Goal: Task Accomplishment & Management: Complete application form

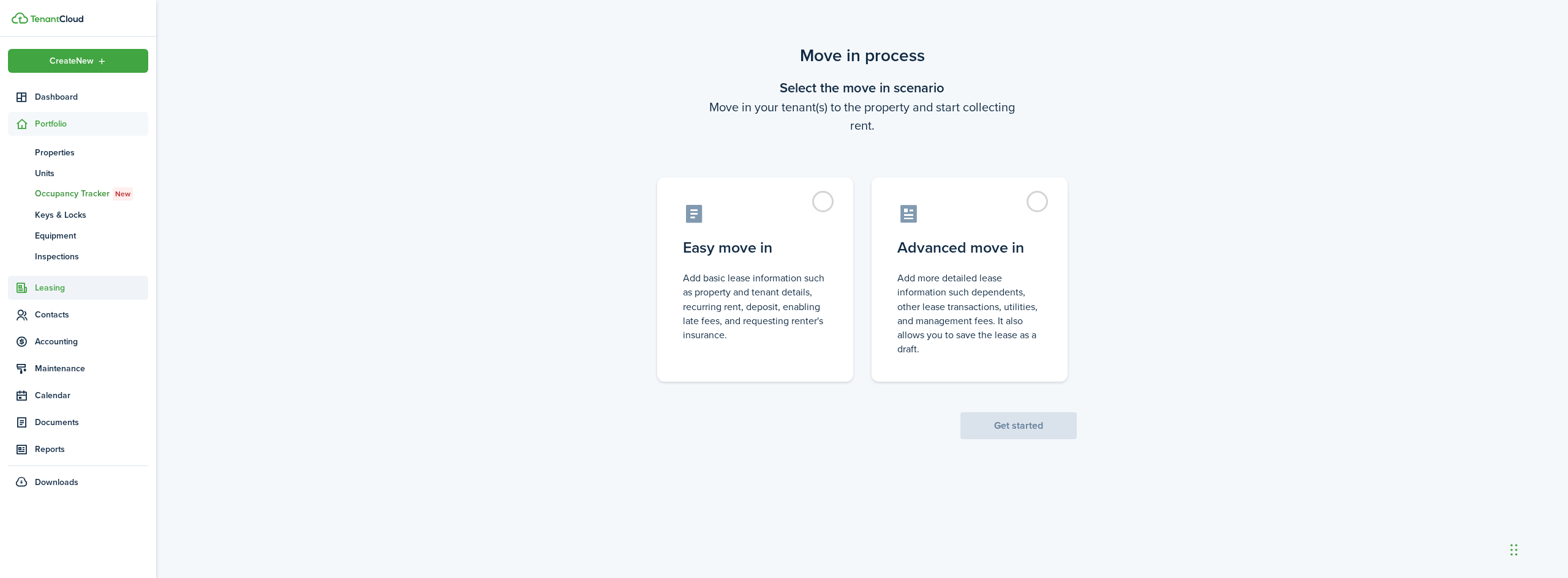
click at [57, 283] on span "Leasing" at bounding box center [92, 288] width 113 height 13
click at [57, 287] on span "Contacts" at bounding box center [78, 294] width 140 height 24
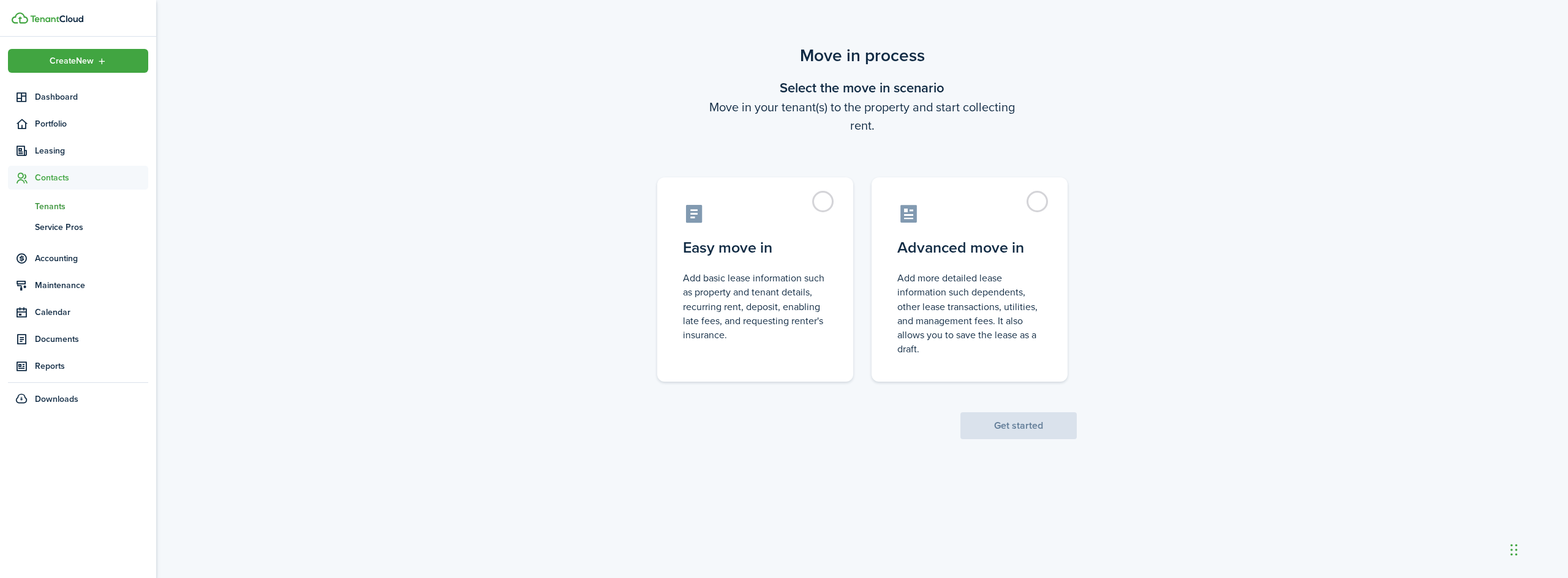
click at [61, 202] on span "Tenants" at bounding box center [92, 207] width 113 height 13
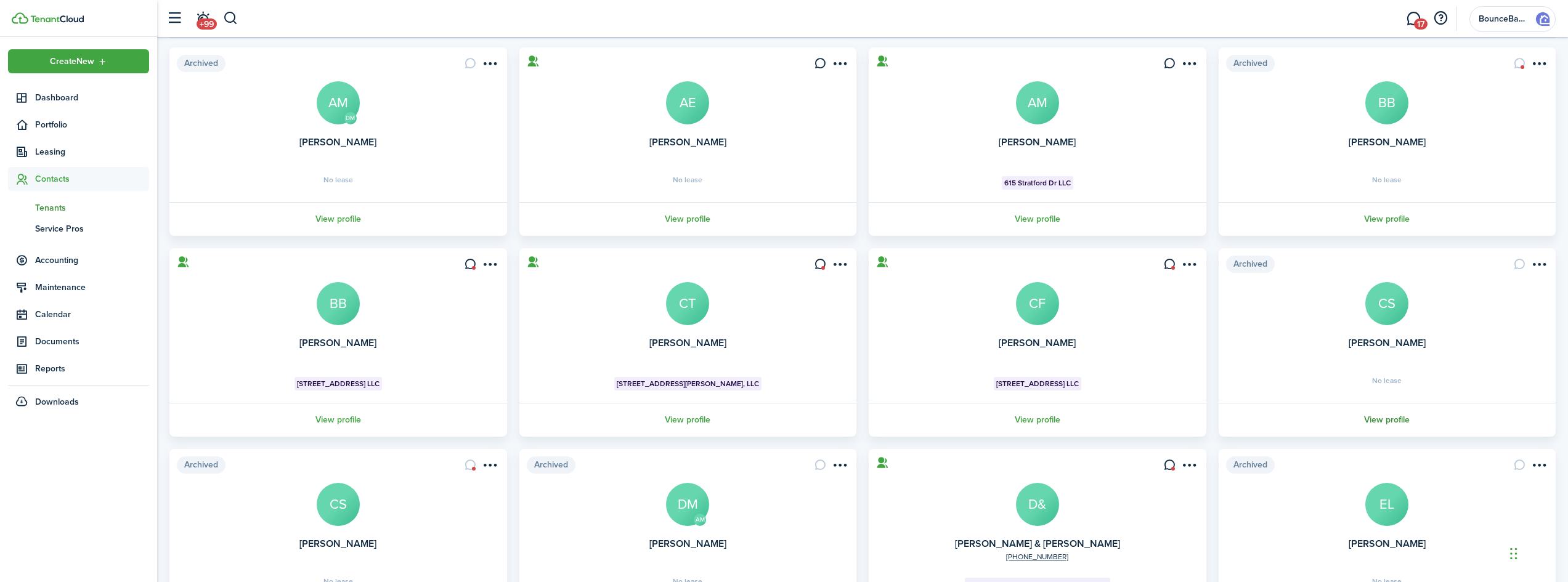
scroll to position [223, 0]
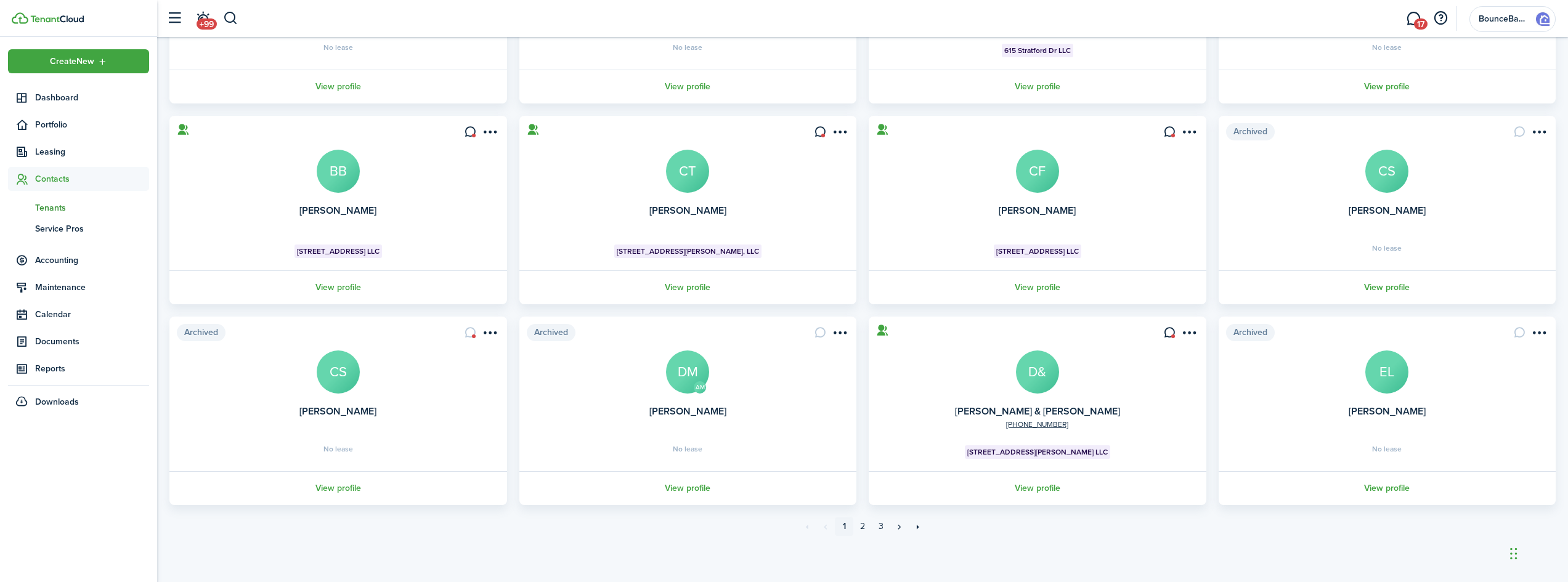
click at [1035, 454] on span "[STREET_ADDRESS][PERSON_NAME] LLC" at bounding box center [1037, 453] width 141 height 11
click at [1030, 481] on link "View profile" at bounding box center [1037, 489] width 341 height 34
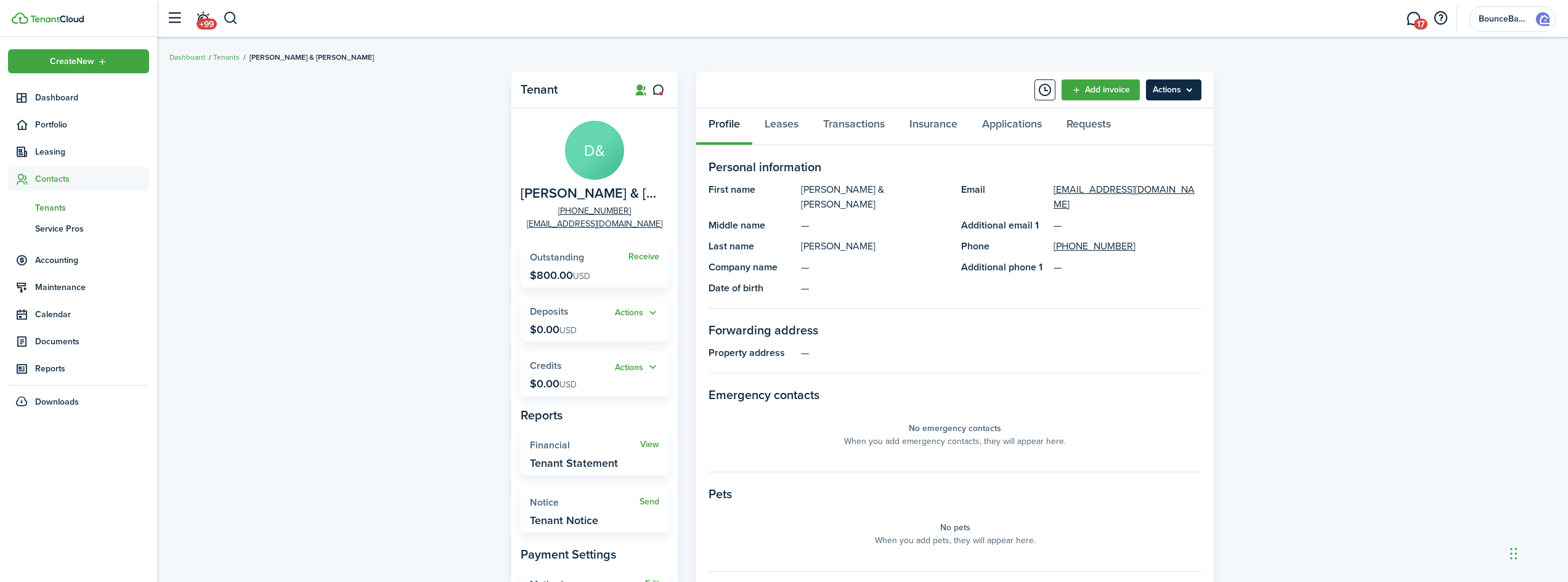
click at [1187, 95] on menu-btn "Actions" at bounding box center [1173, 90] width 55 height 21
click at [1362, 172] on div "Tenant D& [PERSON_NAME] & [PERSON_NAME] [PHONE_NUMBER] [EMAIL_ADDRESS][DOMAIN_N…" at bounding box center [862, 434] width 1411 height 736
click at [788, 136] on link "Leases" at bounding box center [782, 126] width 59 height 37
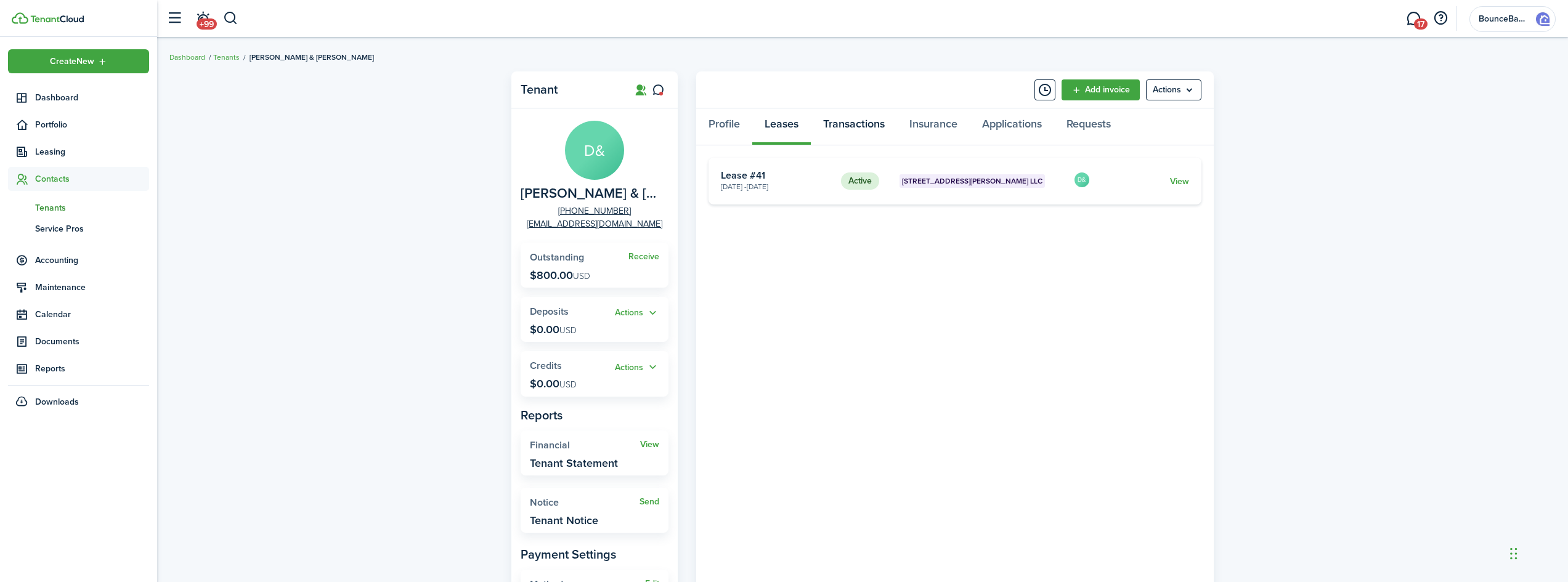
click at [847, 122] on link "Transactions" at bounding box center [854, 126] width 87 height 37
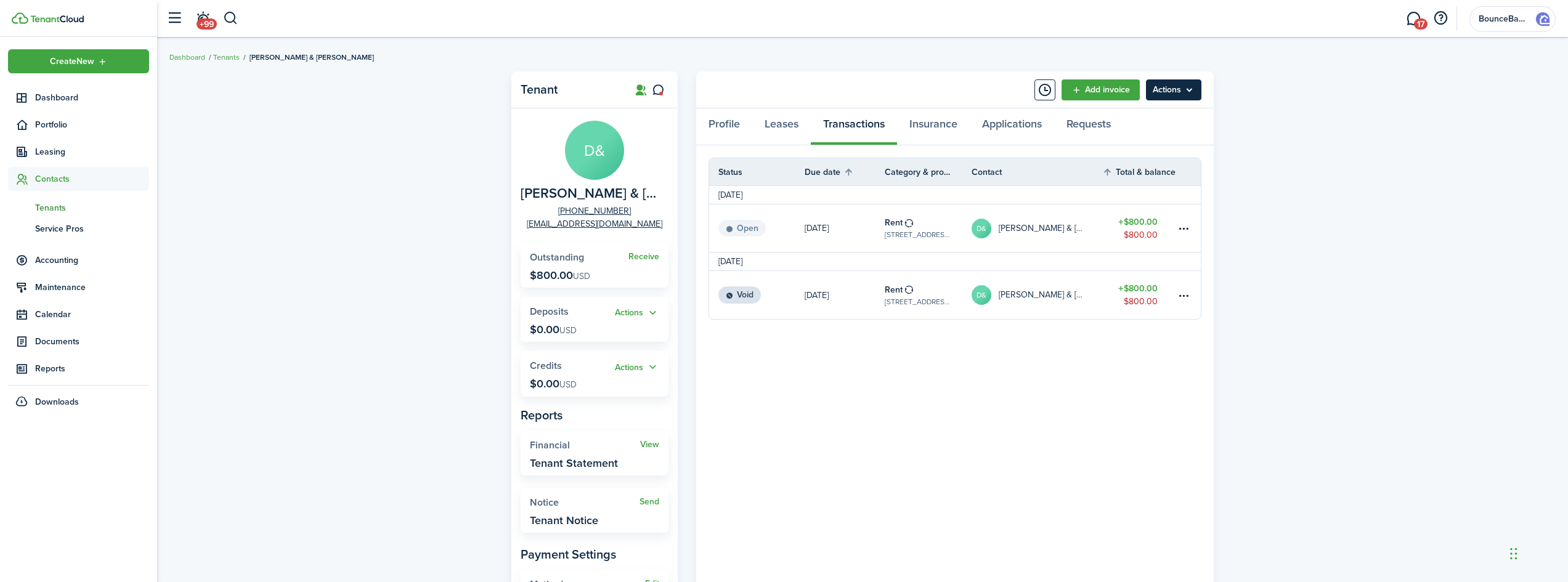
click at [1171, 90] on menu-btn "Actions" at bounding box center [1173, 90] width 55 height 21
click at [1135, 164] on link "Move in" at bounding box center [1147, 160] width 107 height 21
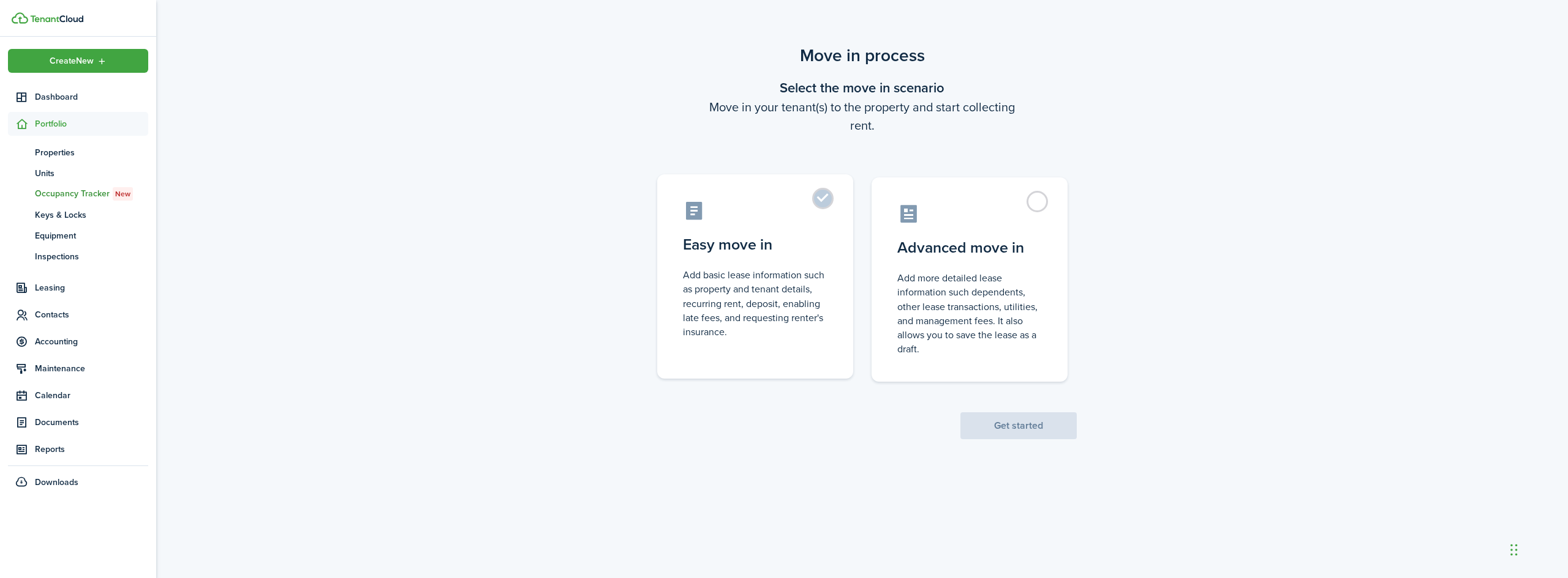
click at [760, 274] on control-radio-card-description "Add basic lease information such as property and tenant details, recurring rent…" at bounding box center [754, 303] width 145 height 71
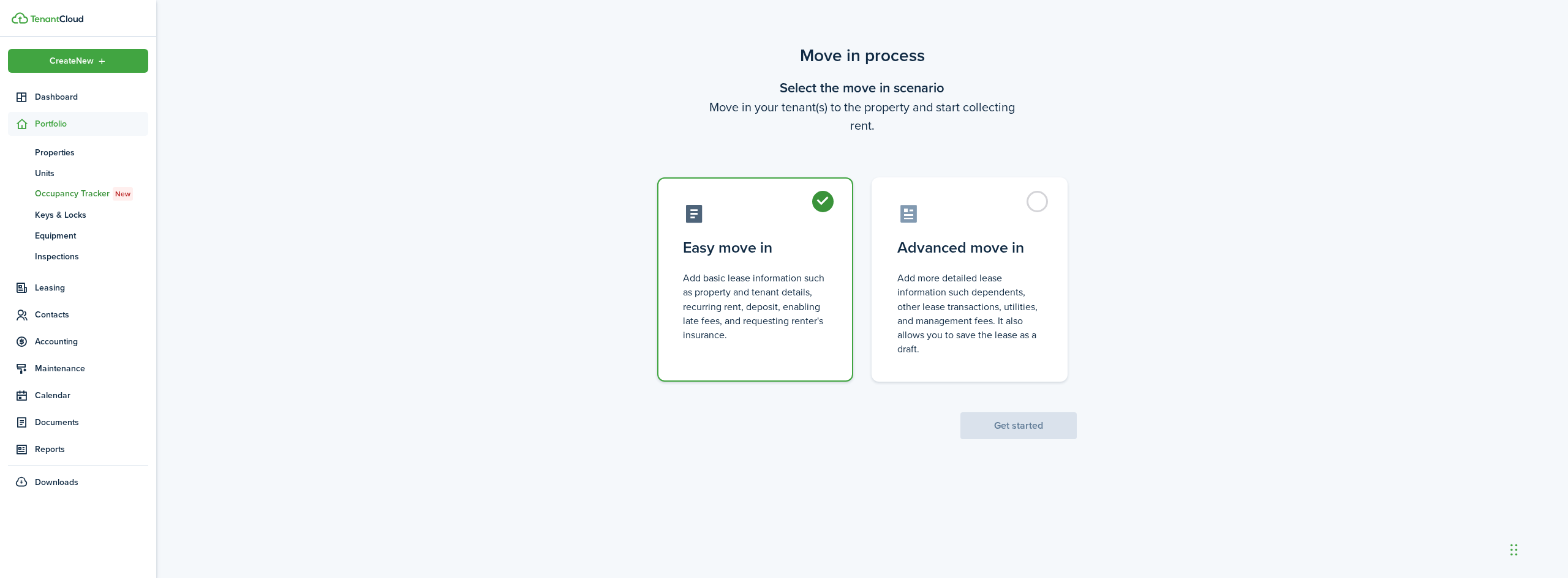
radio input "true"
click at [1029, 426] on button "Get started" at bounding box center [1018, 426] width 116 height 27
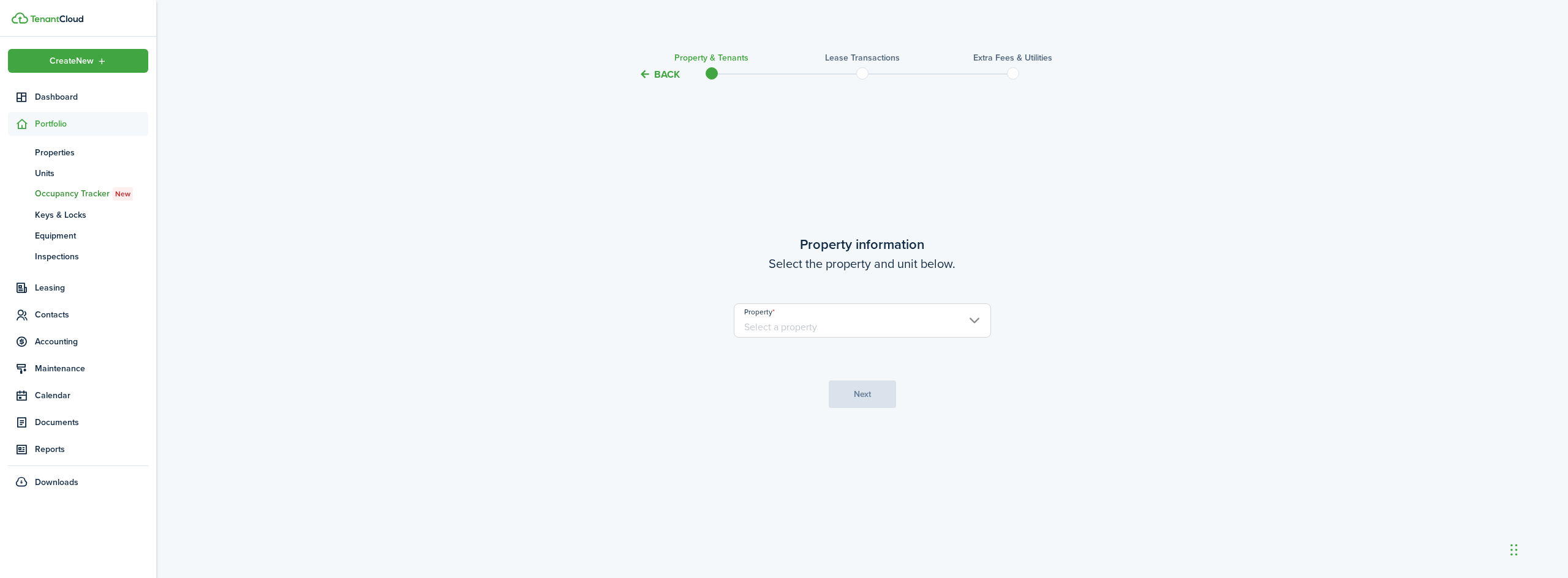
click at [874, 326] on input "Property" at bounding box center [862, 320] width 257 height 34
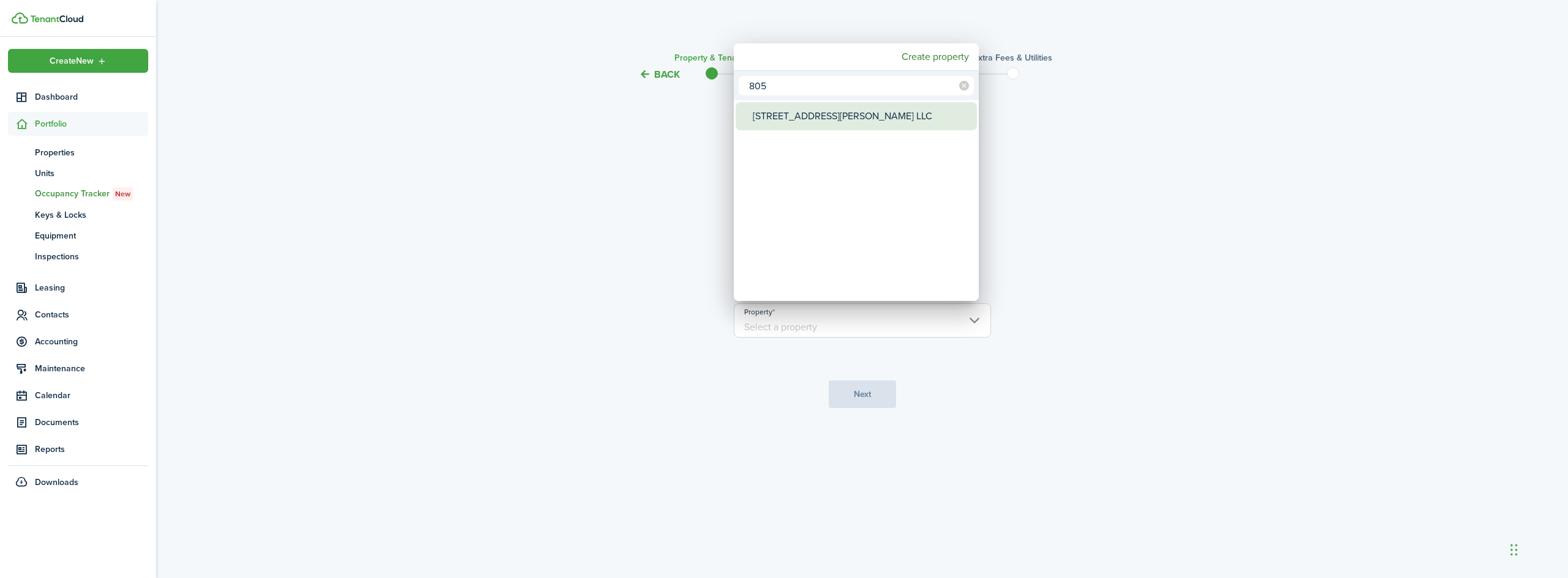
type input "805"
click at [789, 112] on div "[STREET_ADDRESS][PERSON_NAME] LLC" at bounding box center [860, 116] width 216 height 28
type input "[STREET_ADDRESS][PERSON_NAME] LLC"
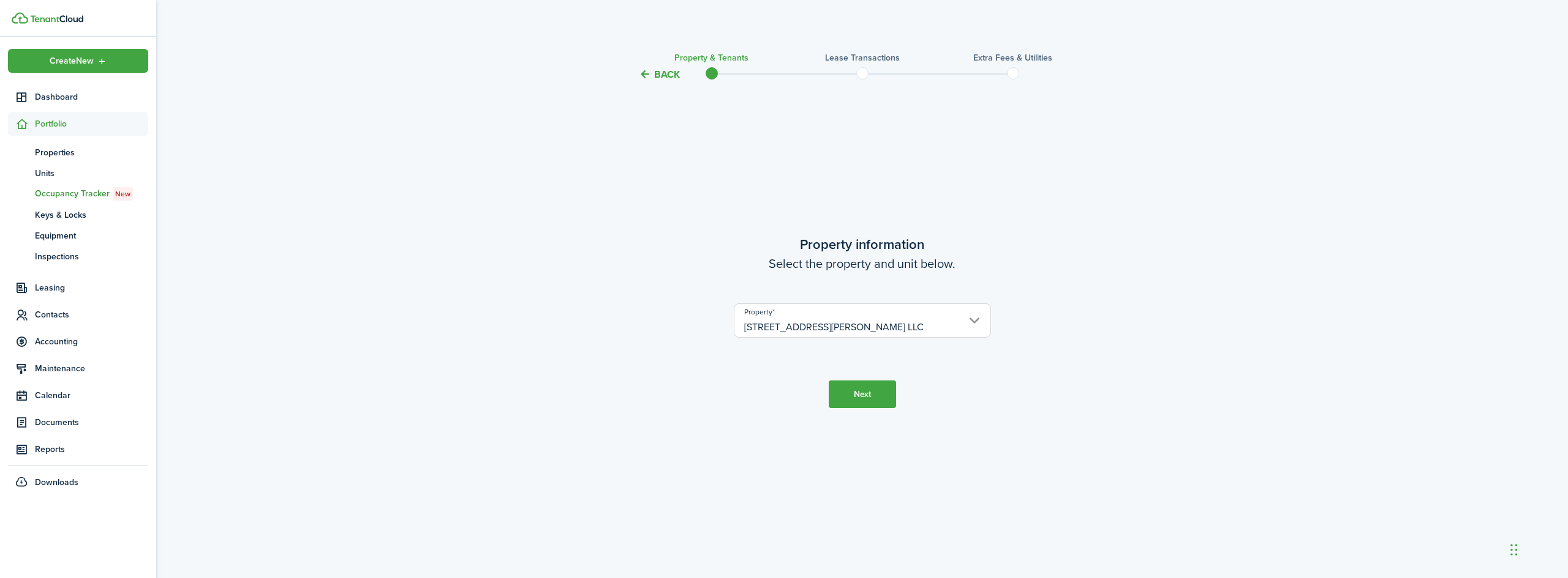
click at [882, 398] on button "Next" at bounding box center [862, 394] width 67 height 27
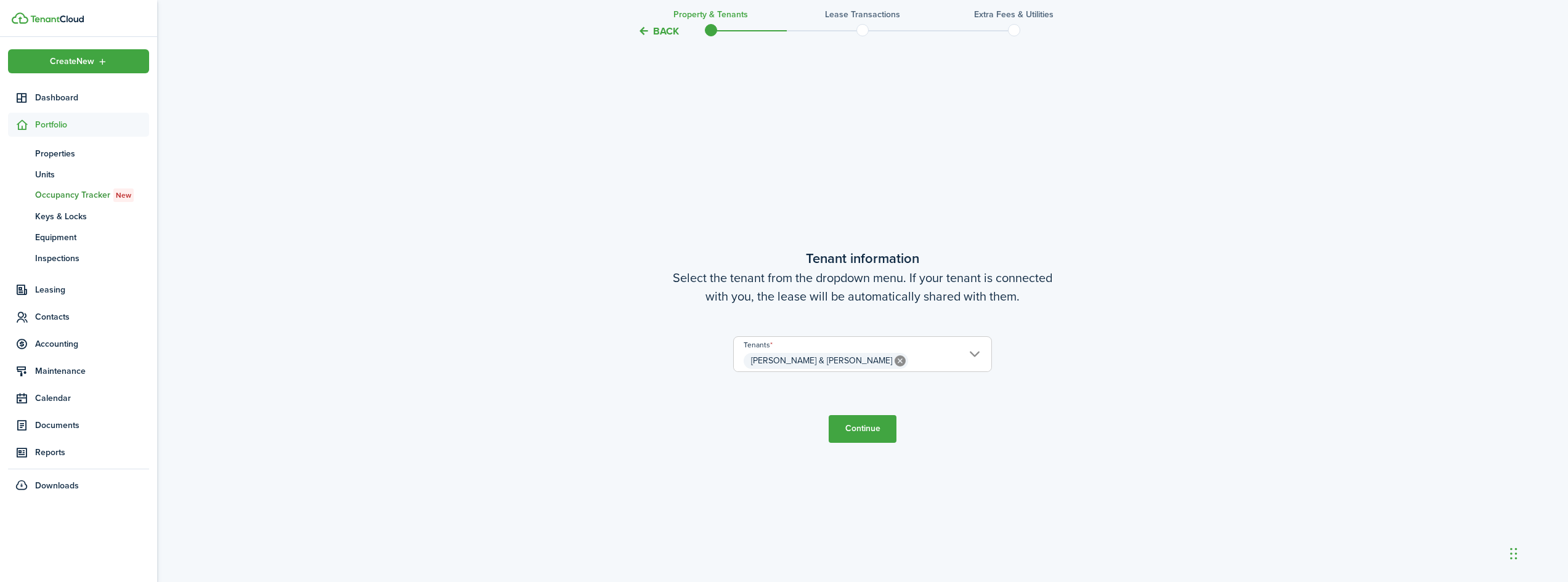
scroll to position [499, 0]
click at [863, 430] on button "Continue" at bounding box center [861, 423] width 68 height 28
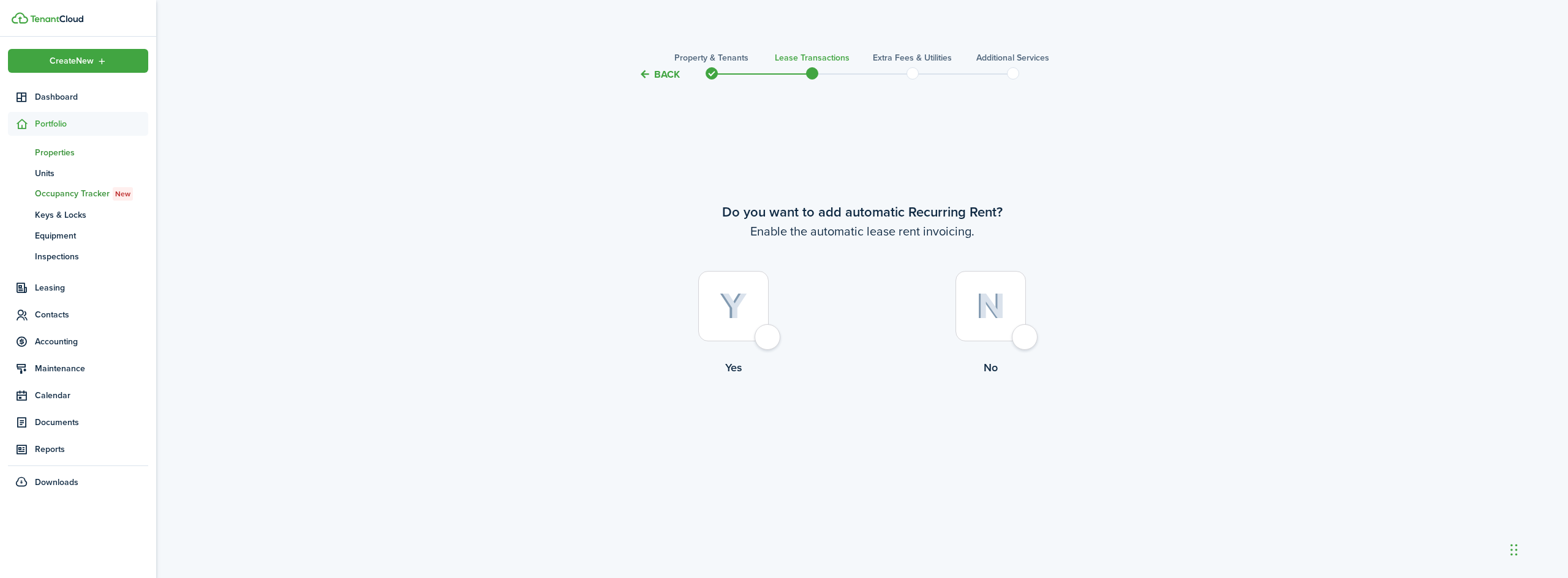
click at [63, 151] on span "Properties" at bounding box center [92, 153] width 113 height 13
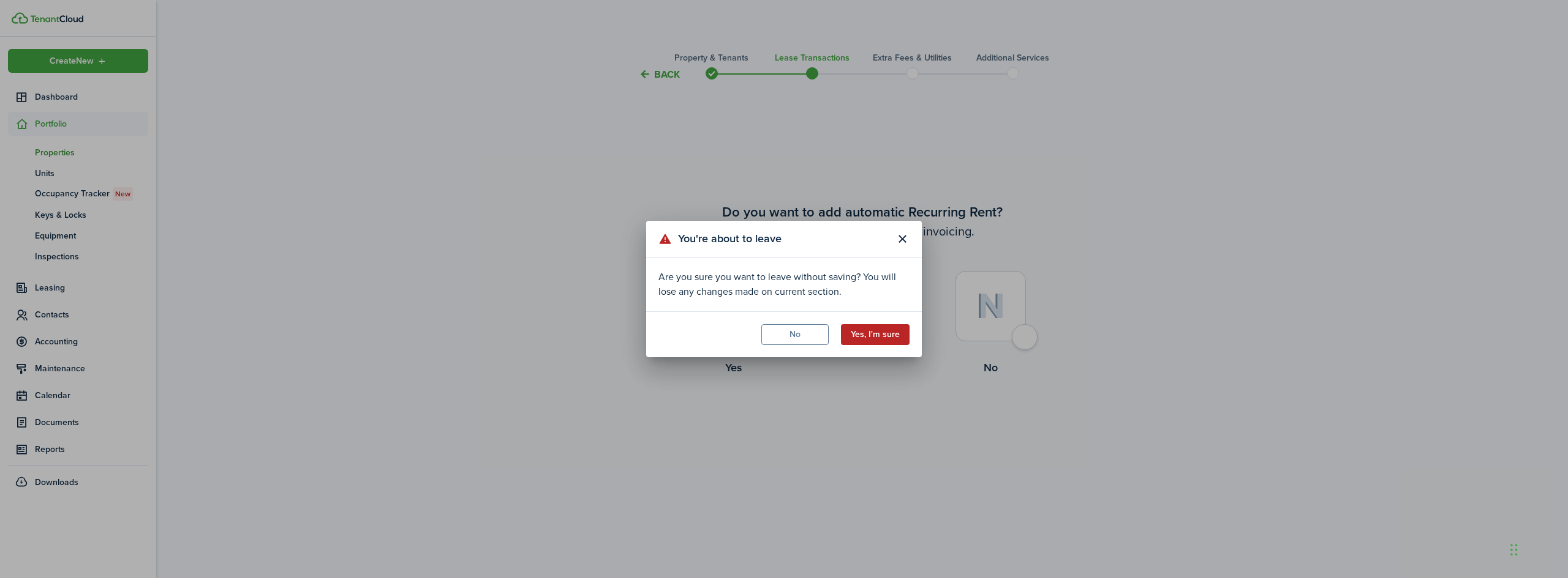
click at [882, 335] on button "Yes, I'm sure" at bounding box center [875, 334] width 69 height 21
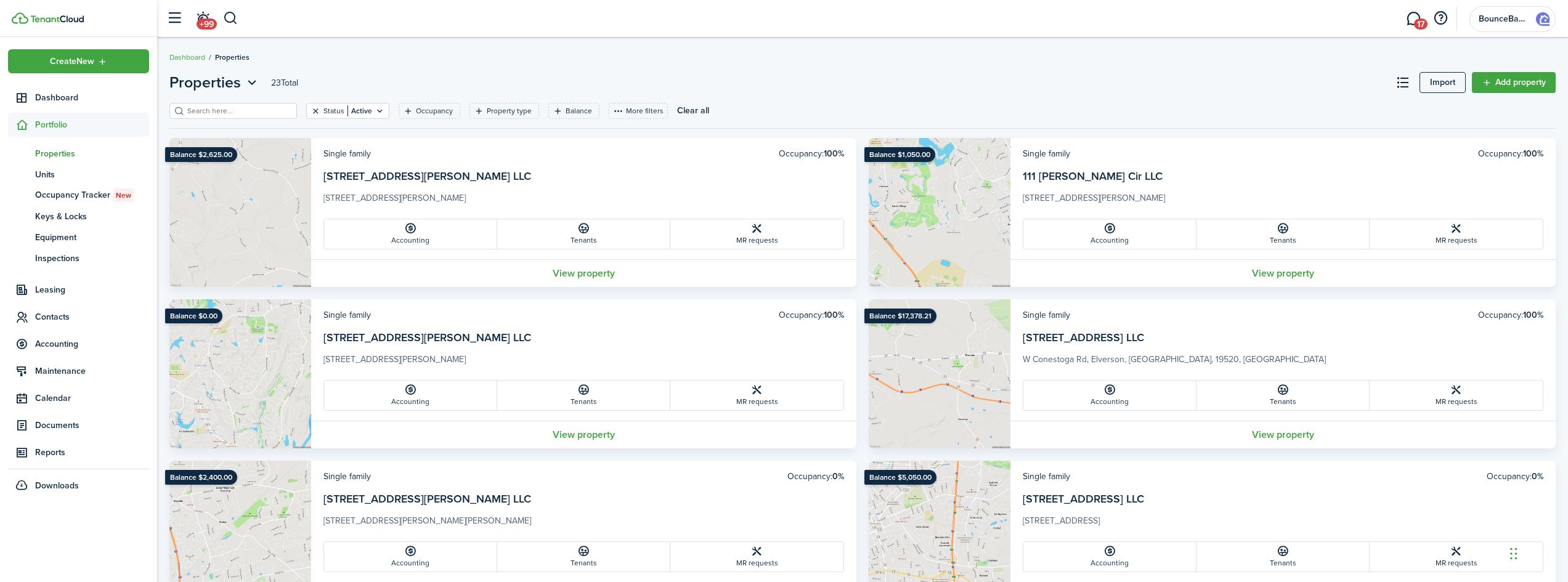
click at [311, 113] on button "Clear filter" at bounding box center [316, 110] width 10 height 10
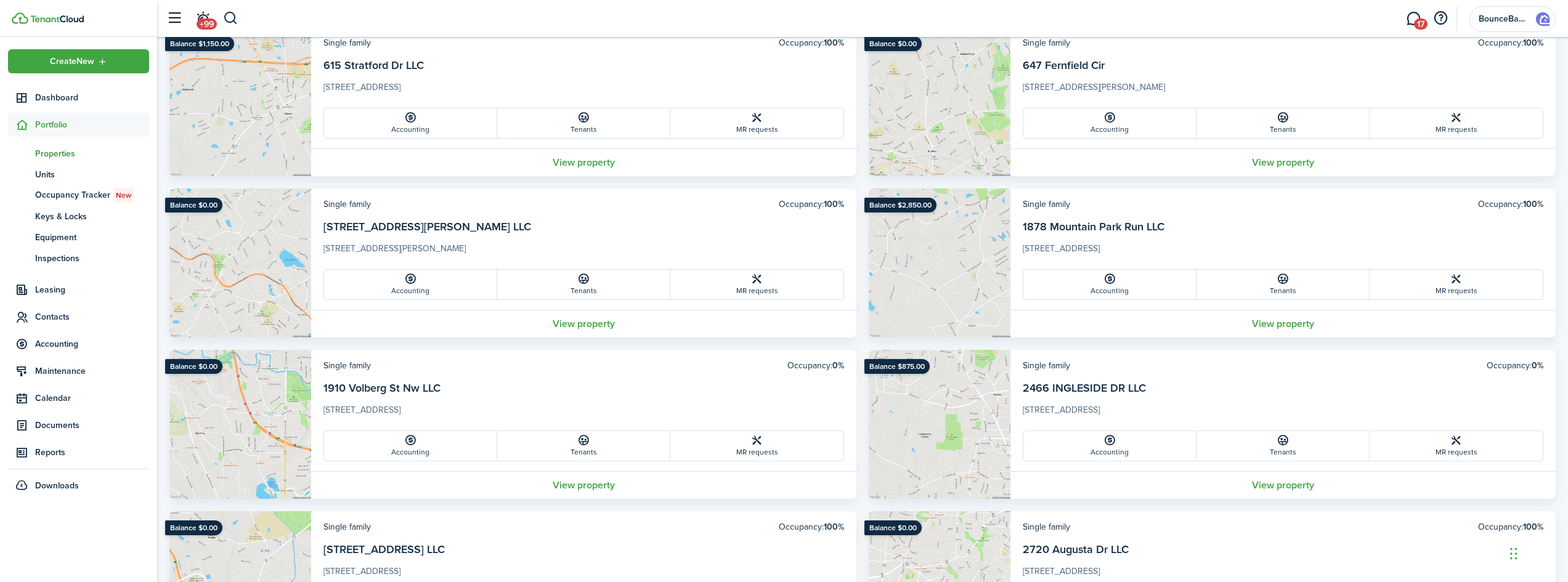
scroll to position [582, 0]
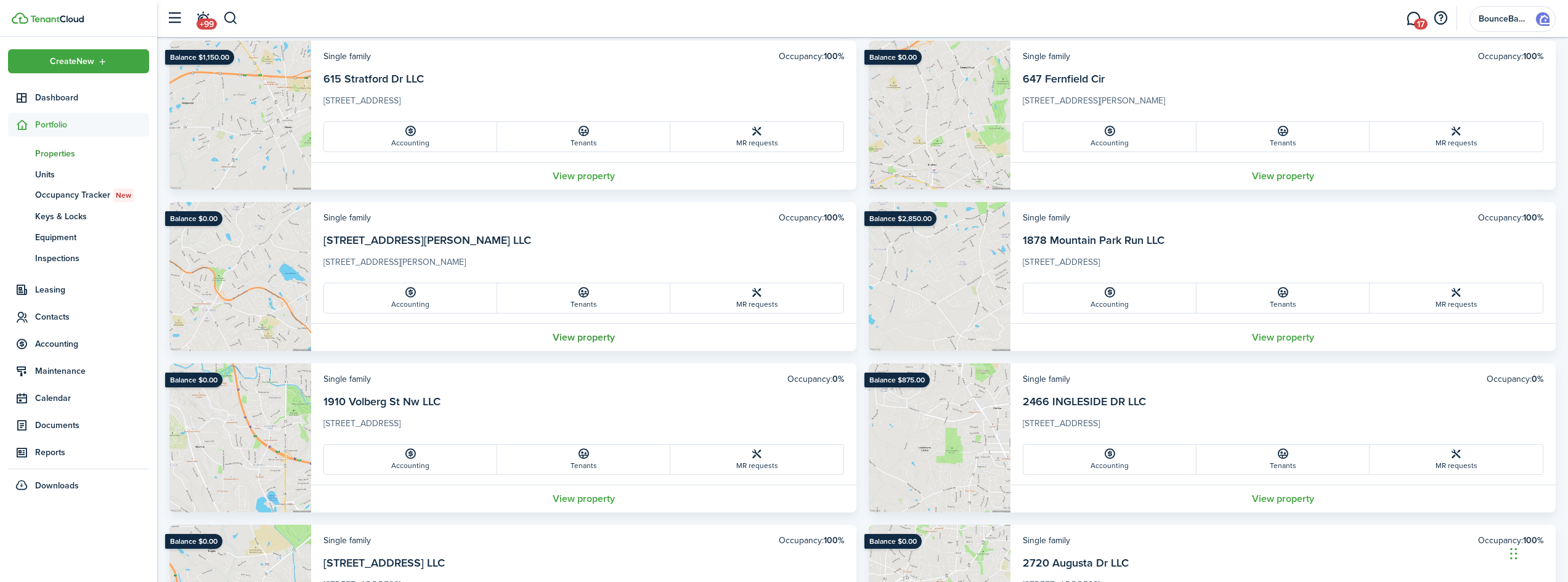
click at [573, 342] on link "View property" at bounding box center [583, 337] width 545 height 28
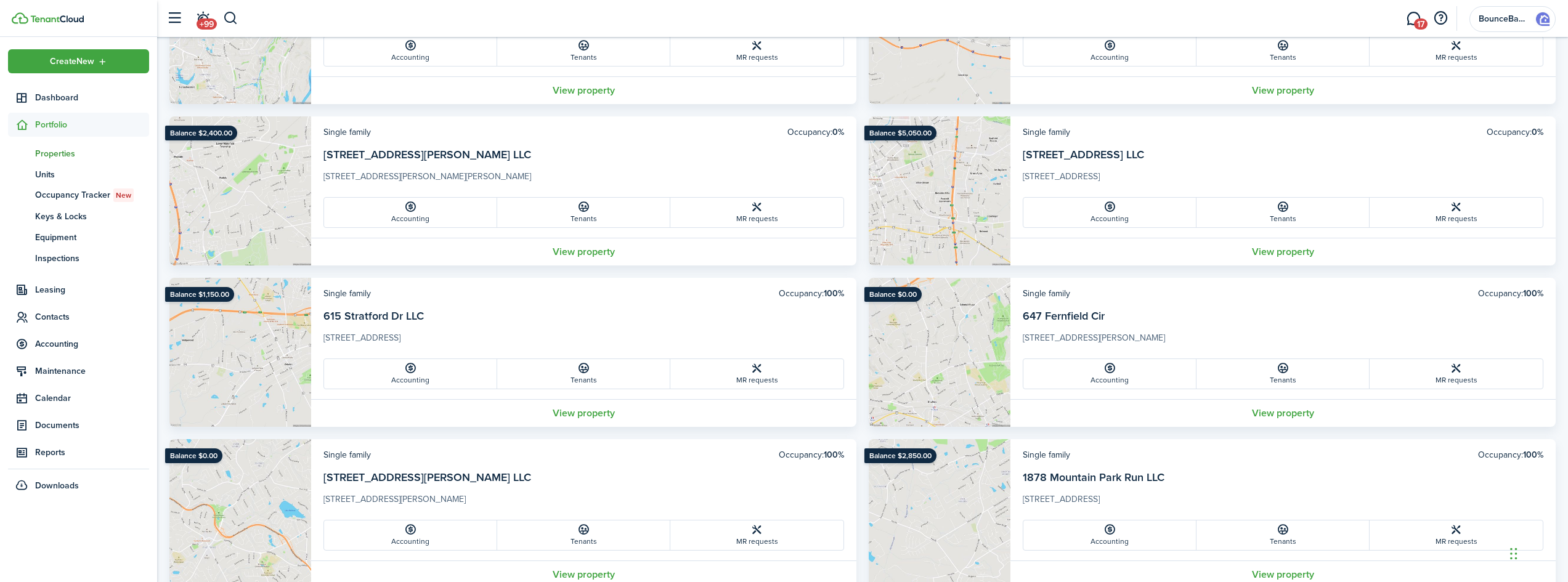
scroll to position [493, 0]
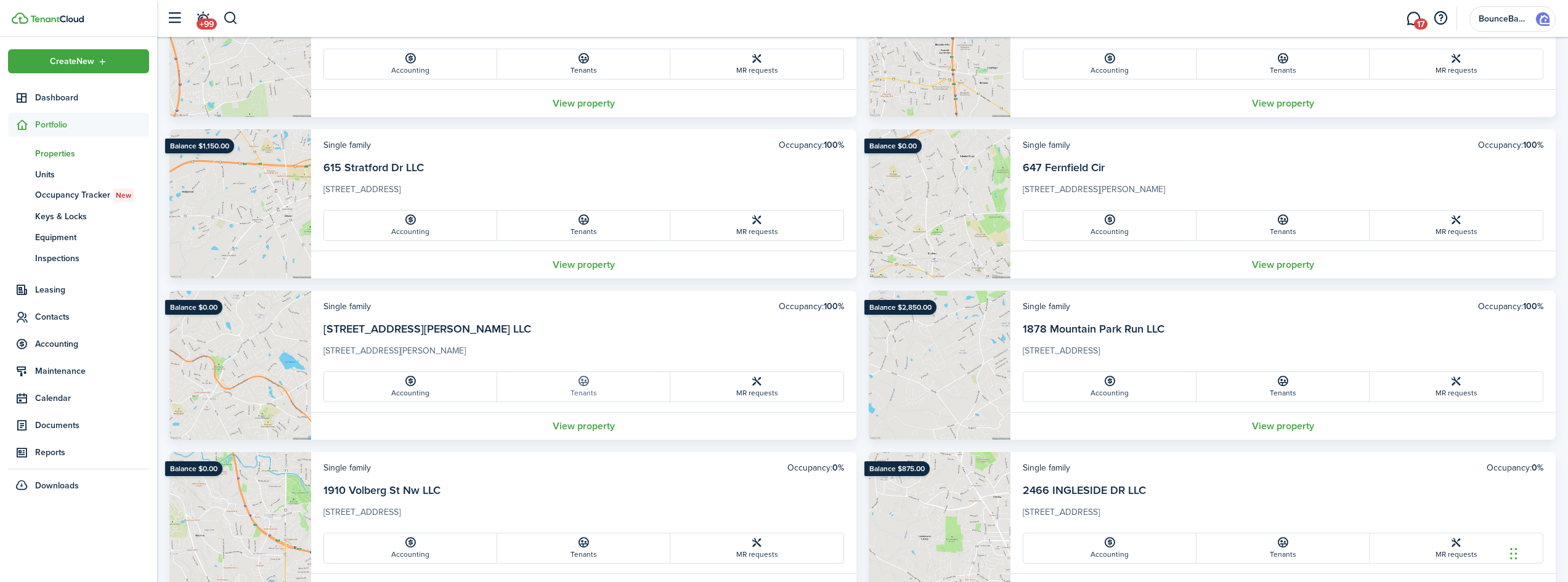
click at [594, 378] on link "Tenants" at bounding box center [584, 386] width 173 height 29
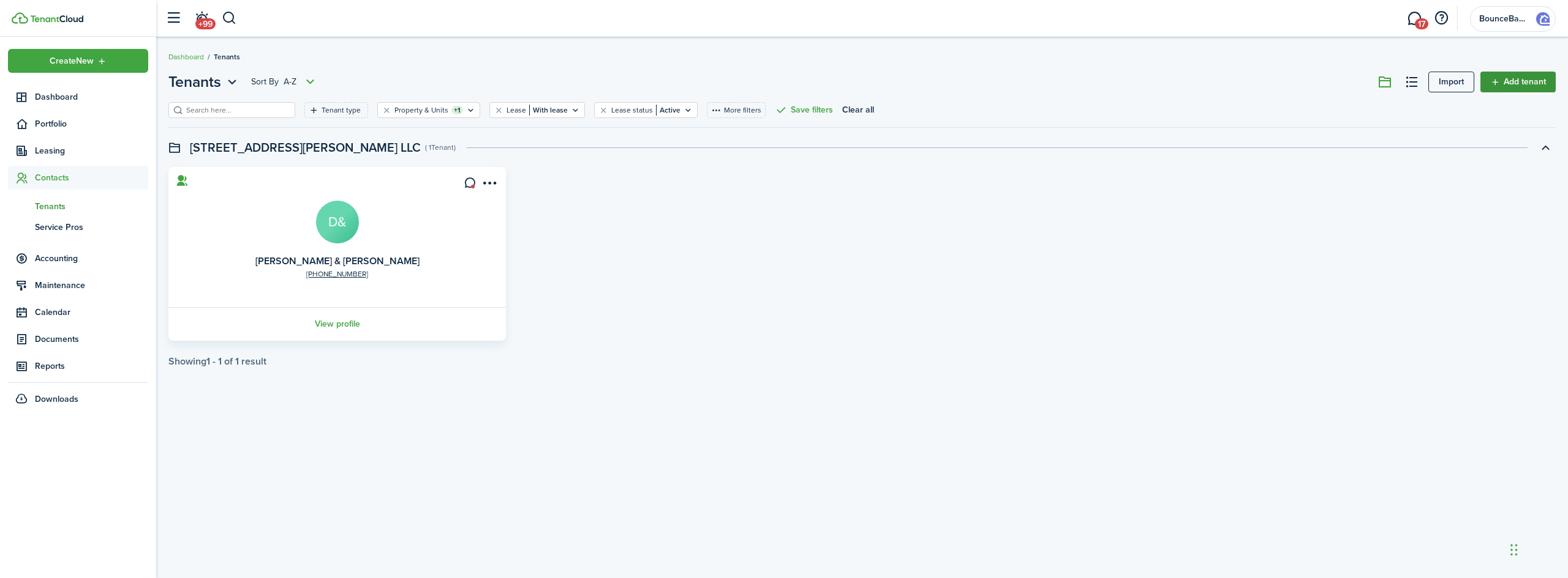
click at [1504, 81] on link "Add tenant" at bounding box center [1518, 82] width 76 height 21
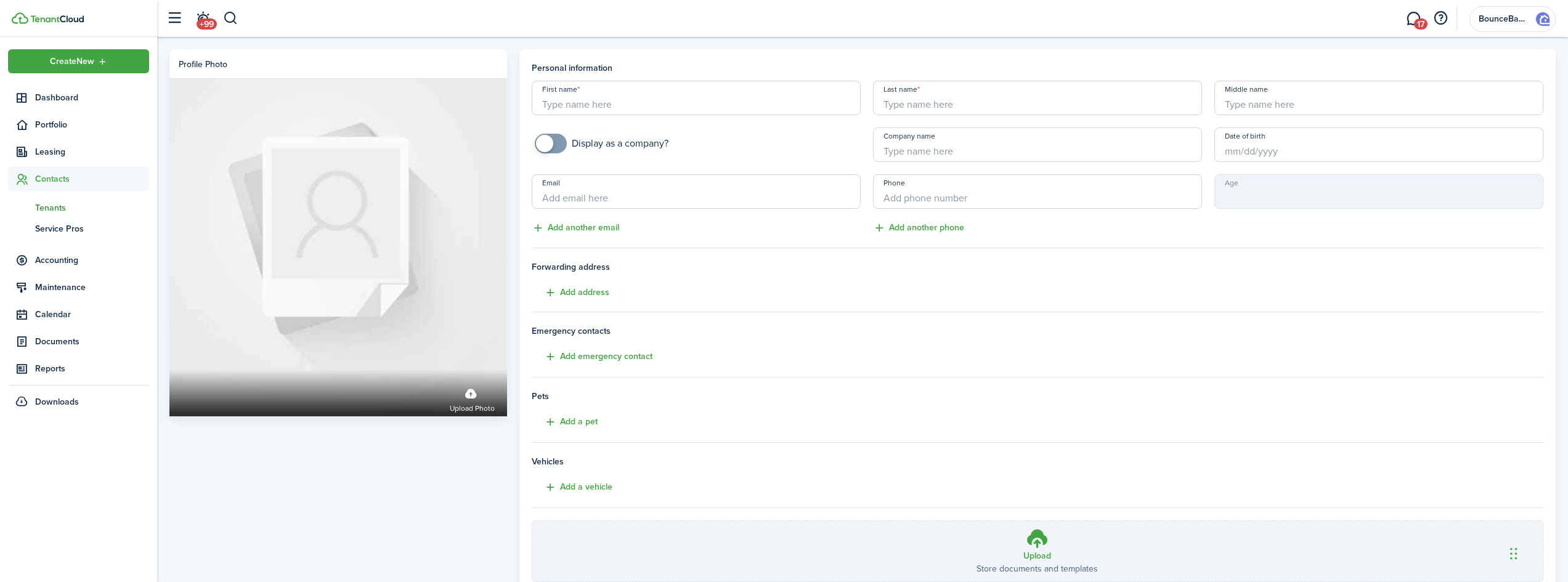
click at [765, 103] on input "First name" at bounding box center [696, 98] width 329 height 34
type input "Moniwur"
